Goal: Information Seeking & Learning: Understand process/instructions

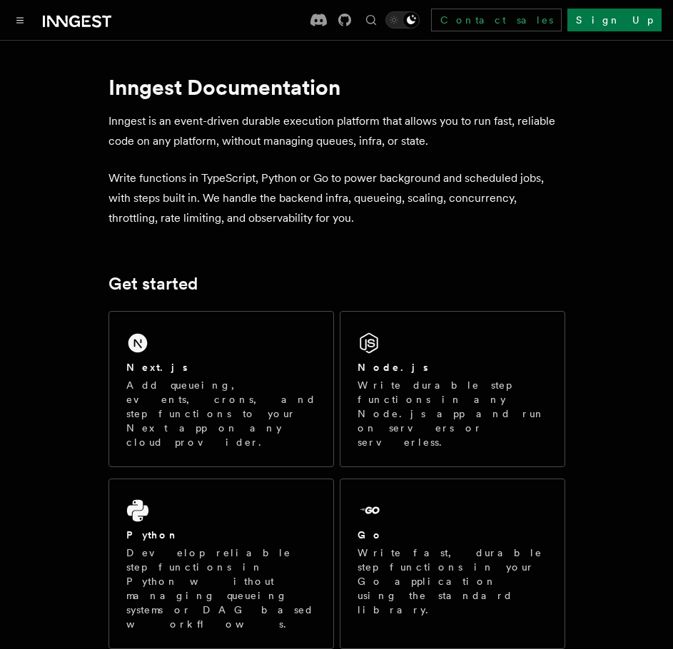
click at [60, 24] on icon at bounding box center [77, 21] width 69 height 17
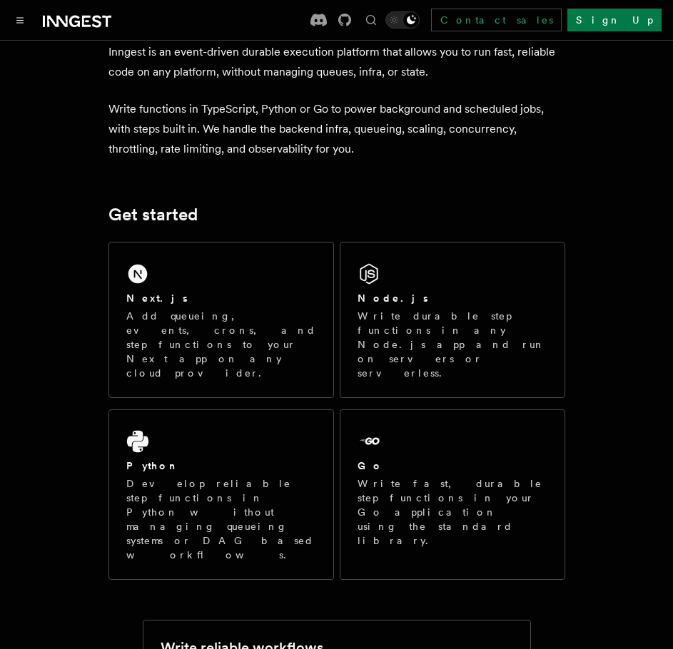
scroll to position [71, 0]
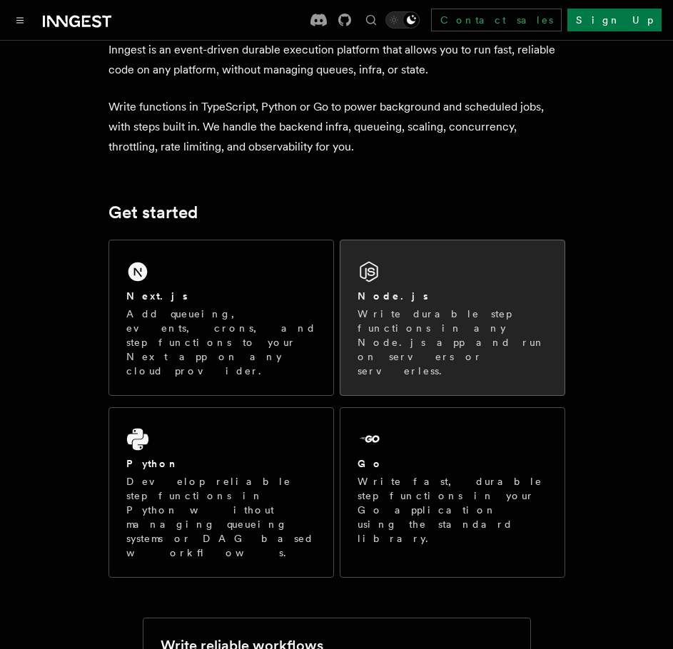
click at [408, 295] on div "Node.js" at bounding box center [453, 296] width 190 height 15
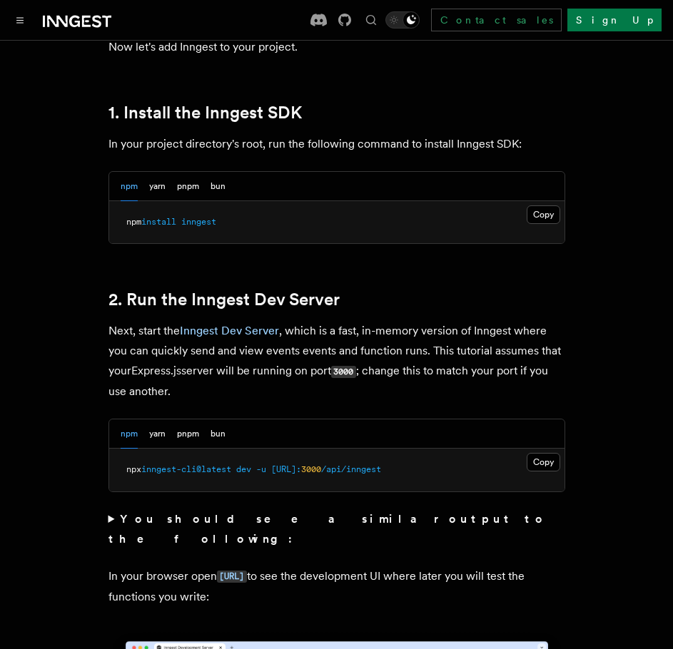
scroll to position [928, 0]
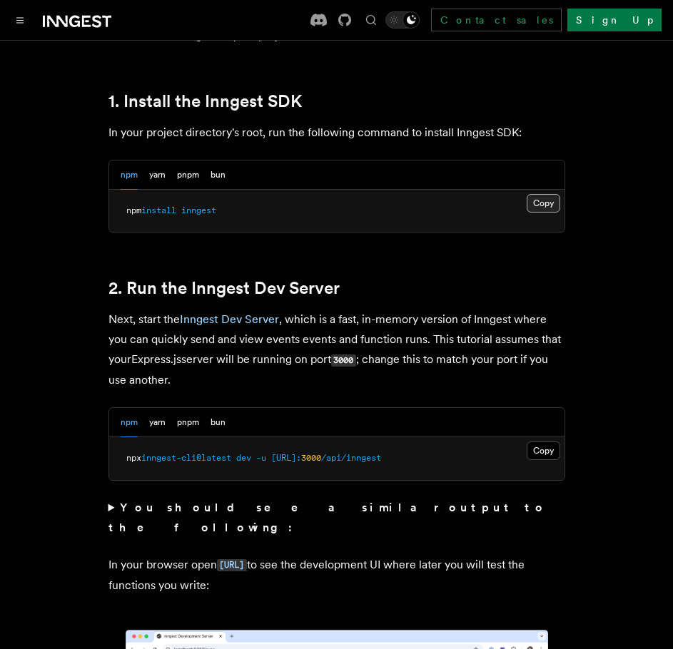
click at [550, 208] on button "Copy Copied" at bounding box center [544, 203] width 34 height 19
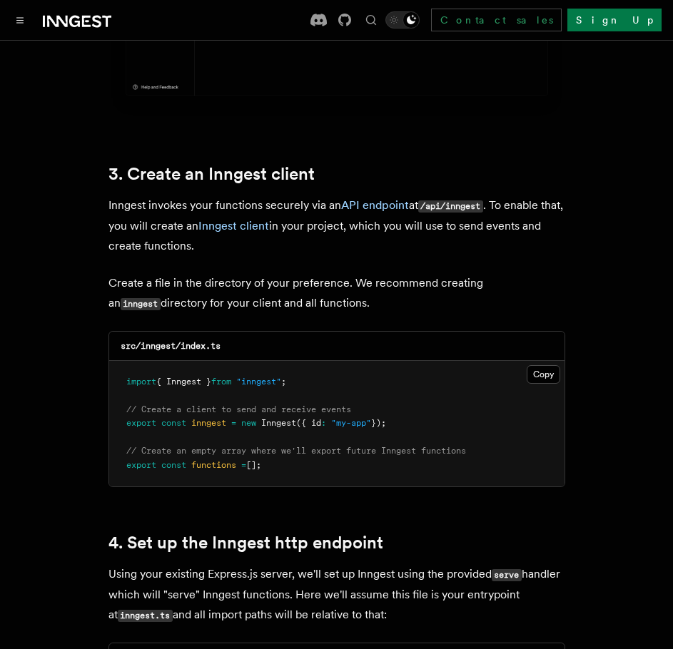
scroll to position [1784, 0]
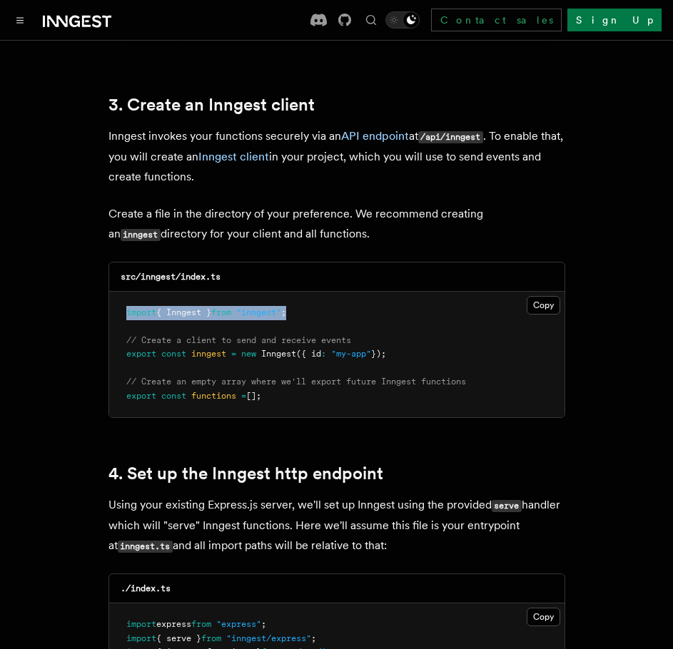
drag, startPoint x: 308, startPoint y: 295, endPoint x: 121, endPoint y: 291, distance: 187.0
click at [121, 292] on pre "import { Inngest } from "inngest" ; // Create a client to send and receive even…" at bounding box center [336, 355] width 455 height 126
copy span "import { Inngest } from "inngest" ;"
drag, startPoint x: 403, startPoint y: 338, endPoint x: 83, endPoint y: 339, distance: 320.5
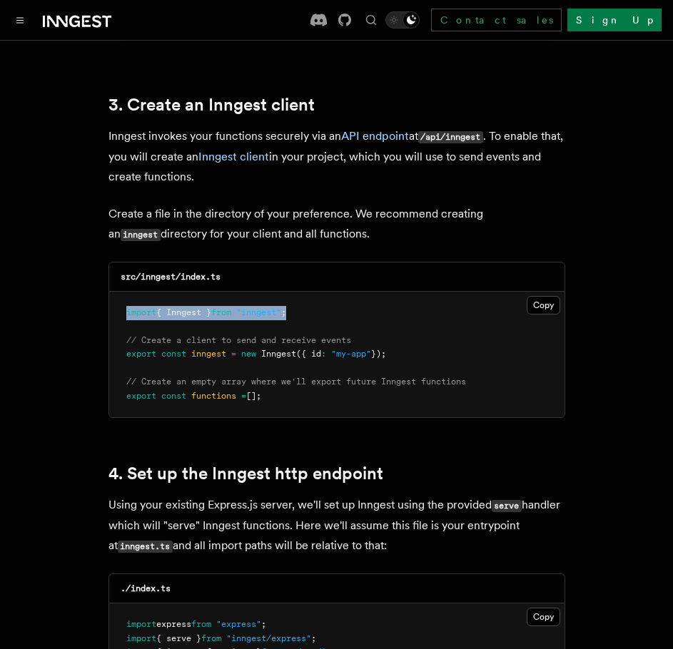
copy span "export const inngest = new Inngest ({ id : "my-app" });"
drag, startPoint x: 286, startPoint y: 383, endPoint x: 126, endPoint y: 383, distance: 160.6
click at [126, 383] on pre "import { Inngest } from "inngest" ; // Create a client to send and receive even…" at bounding box center [336, 355] width 455 height 126
copy span "export const functions = [];"
click at [34, 23] on div at bounding box center [61, 20] width 100 height 20
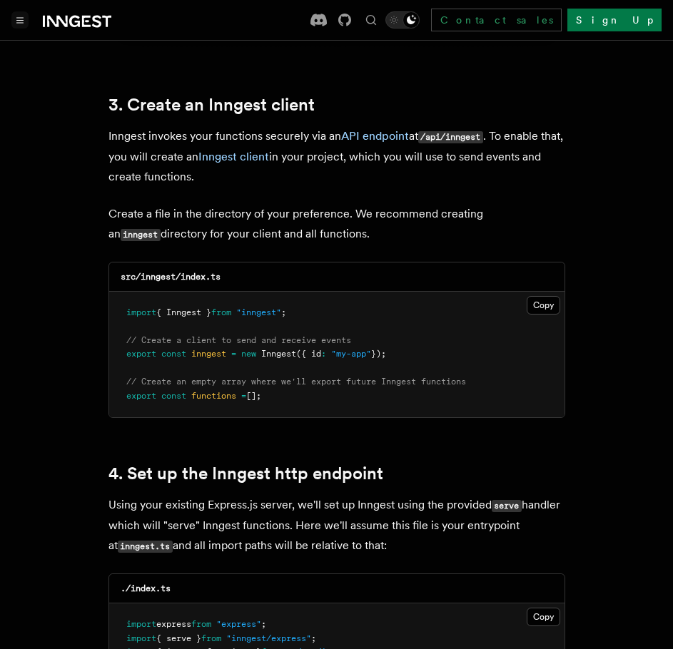
click at [26, 23] on button "Toggle navigation" at bounding box center [19, 19] width 17 height 17
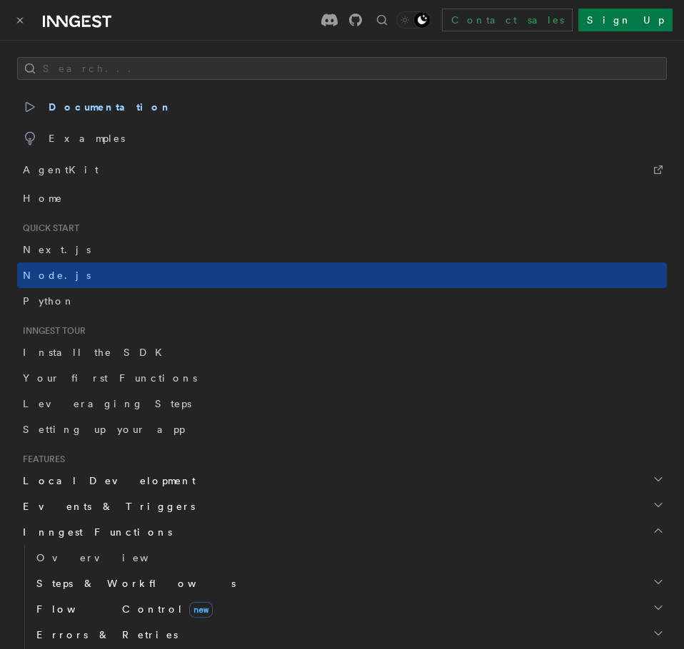
click at [26, 23] on button "Toggle navigation" at bounding box center [19, 19] width 17 height 17
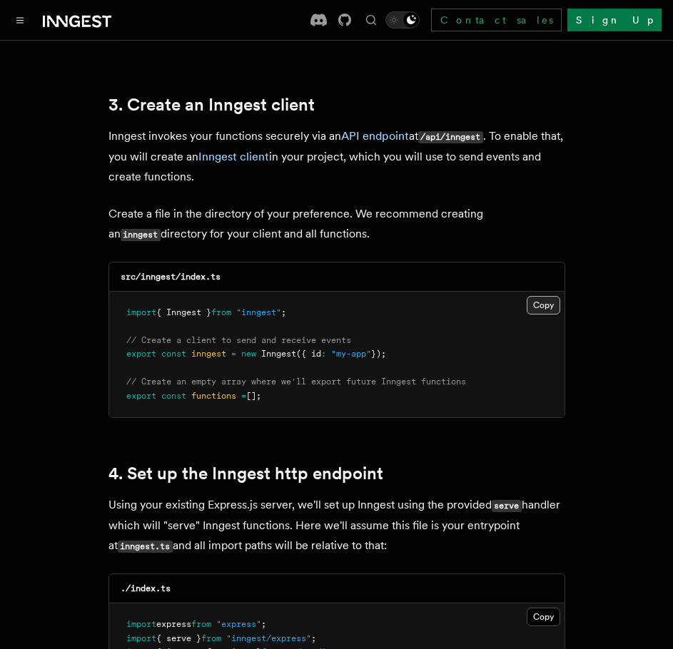
click at [537, 296] on button "Copy Copied" at bounding box center [544, 305] width 34 height 19
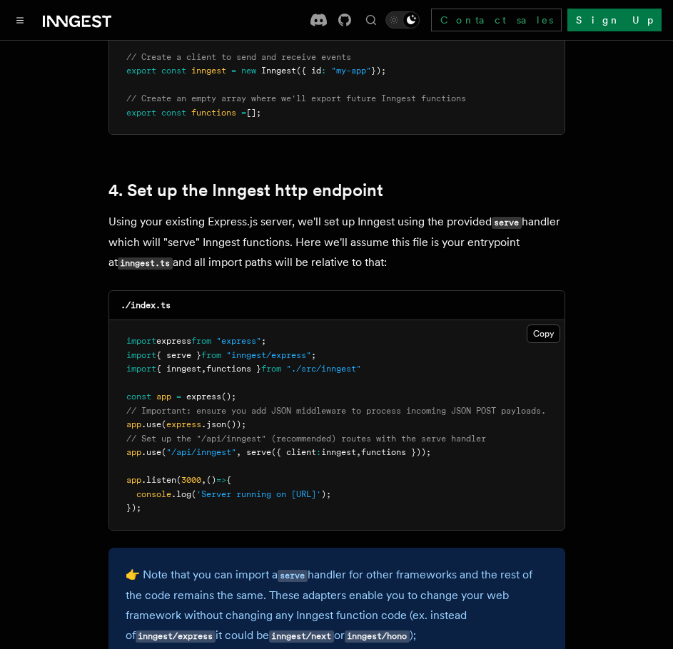
scroll to position [2070, 0]
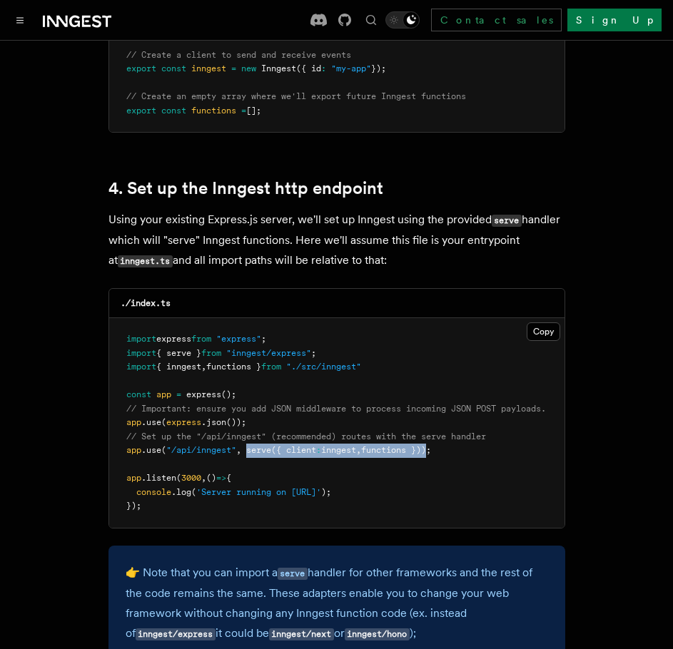
drag, startPoint x: 249, startPoint y: 435, endPoint x: 441, endPoint y: 433, distance: 192.0
click at [431, 445] on span "app .use ( "/api/inngest" , serve ({ client : inngest , functions }));" at bounding box center [278, 450] width 305 height 10
copy span "serve ({ client : inngest , functions })"
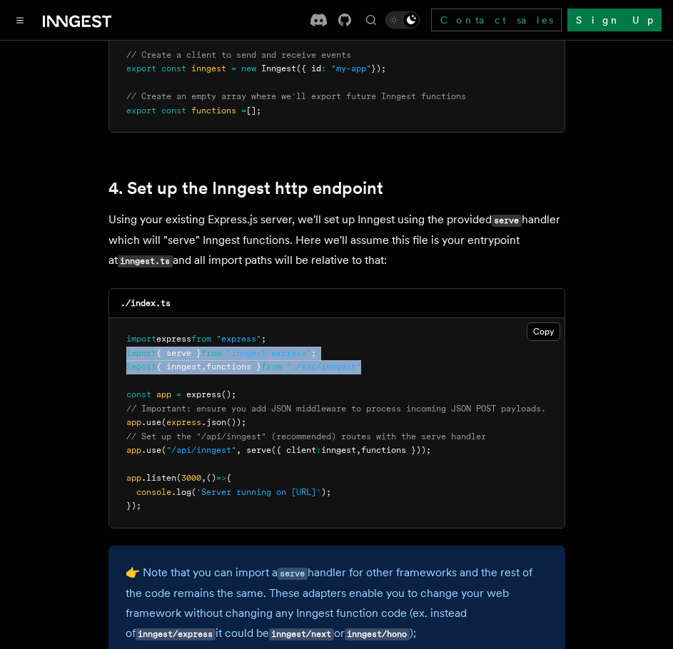
drag, startPoint x: 385, startPoint y: 344, endPoint x: 111, endPoint y: 331, distance: 275.1
click at [111, 331] on pre "import express from "express" ; import { serve } from "inngest/express" ; impor…" at bounding box center [336, 423] width 455 height 210
copy code "import { serve } from "inngest/express" ; import { inngest , functions } from "…"
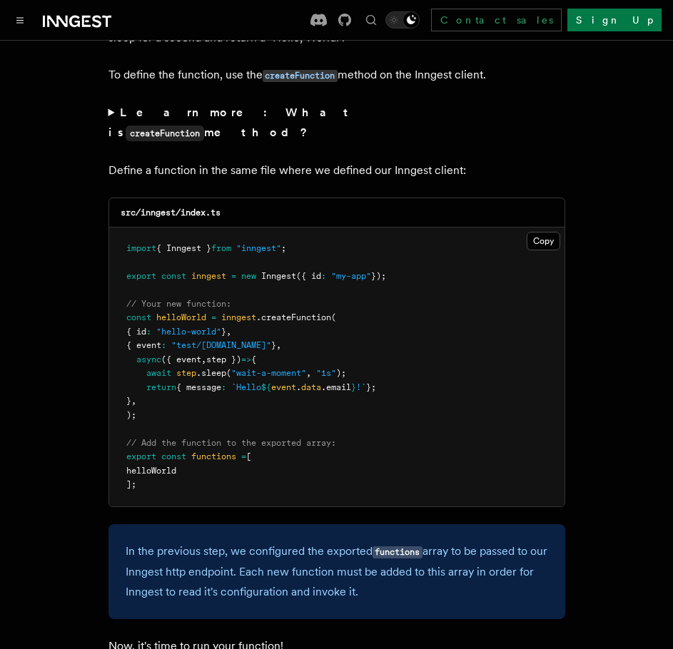
scroll to position [2855, 0]
